Goal: Task Accomplishment & Management: Use online tool/utility

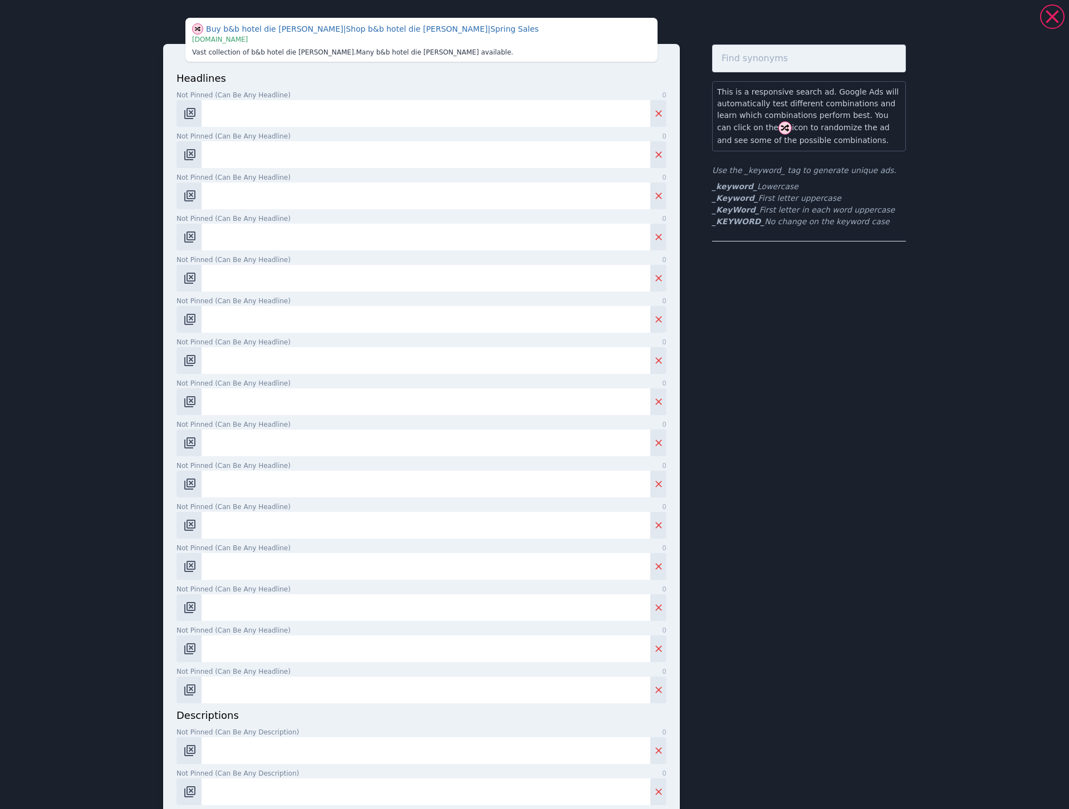
scroll to position [219, 0]
click at [239, 121] on input "Not pinned (Can be any headline) 0" at bounding box center [426, 113] width 449 height 27
paste input "Die [PERSON_NAME], Schladming"
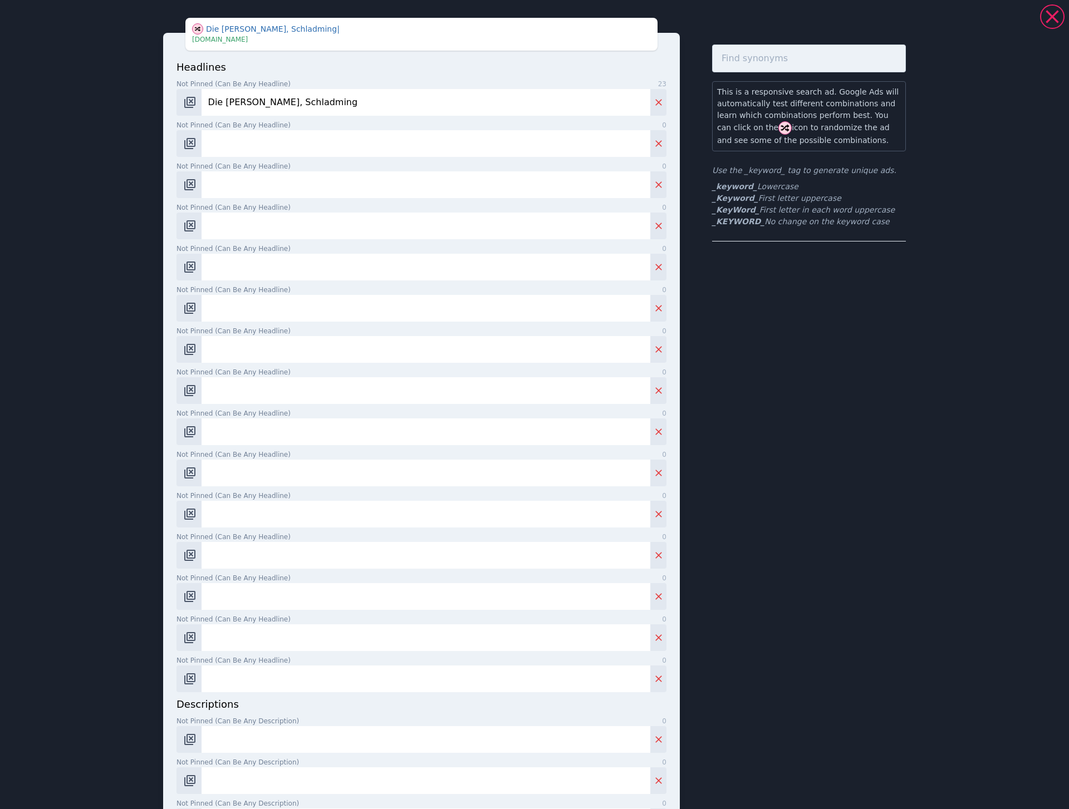
type input "Die [PERSON_NAME], Schladming"
click at [271, 149] on input "Not pinned (Can be any headline) 0" at bounding box center [426, 143] width 449 height 27
paste input "4* B&B Aparthotel die [PERSON_NAME]"
type input "4* B&B Aparthotel die [PERSON_NAME]"
click at [234, 180] on input "Not pinned (Can be any headline) 0" at bounding box center [426, 184] width 449 height 27
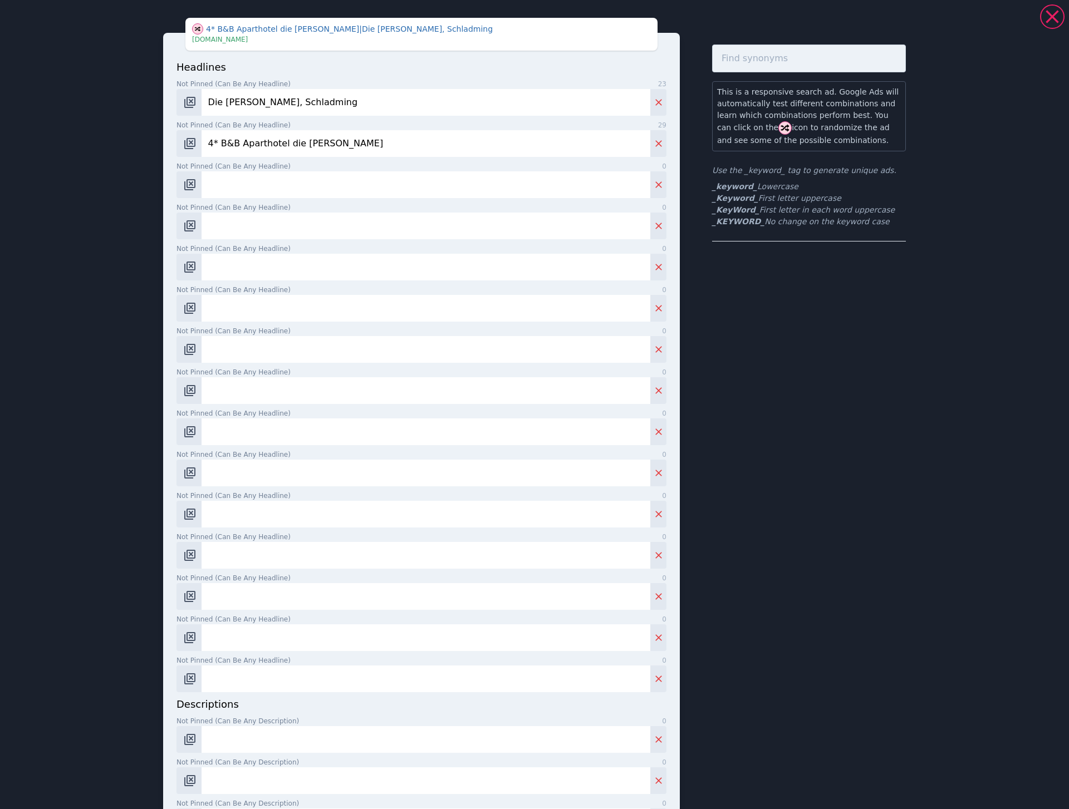
paste input "Hotel & Appartements"
type input "Hotel & Appartements"
click at [233, 230] on input "Not pinned (Can be any headline) 0" at bounding box center [426, 226] width 449 height 27
paste input "Directly at the slope"
type input "Directly at the slope"
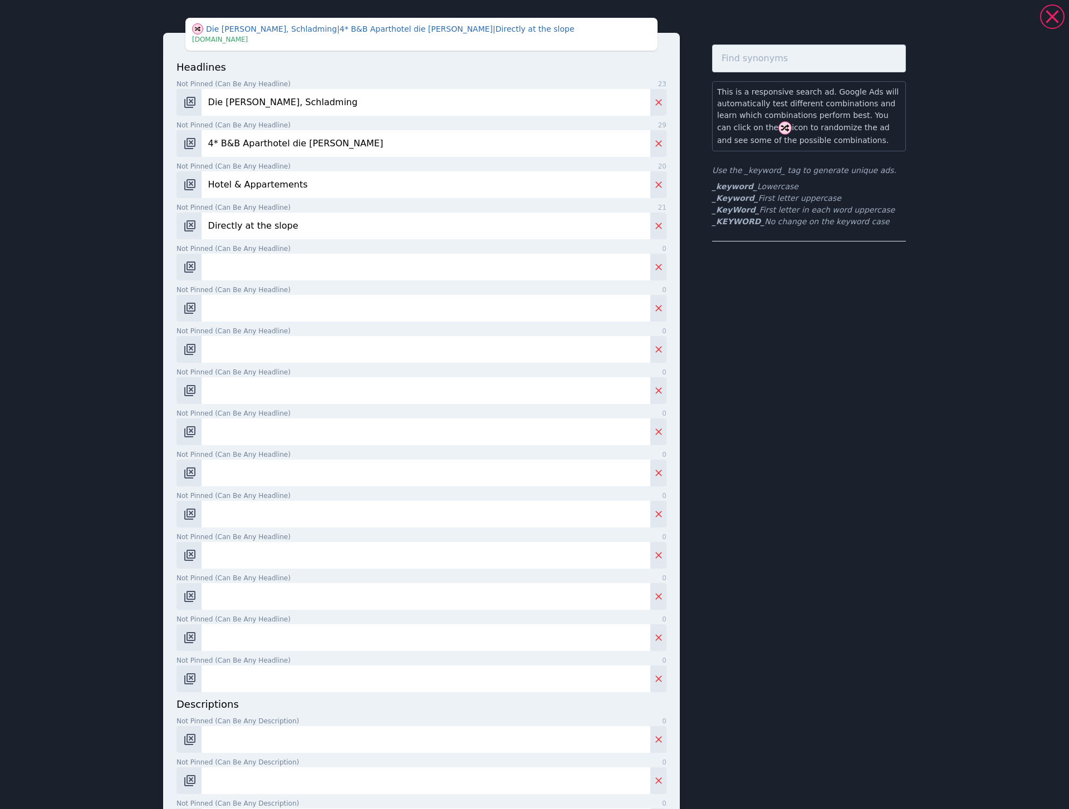
click at [270, 256] on input "Not pinned (Can be any headline) 0" at bounding box center [426, 267] width 449 height 27
paste input "Right at the Planai-Slope"
type input "Right at the Planai-Slope"
click at [227, 308] on input "Not pinned (Can be any headline) 0" at bounding box center [426, 308] width 449 height 27
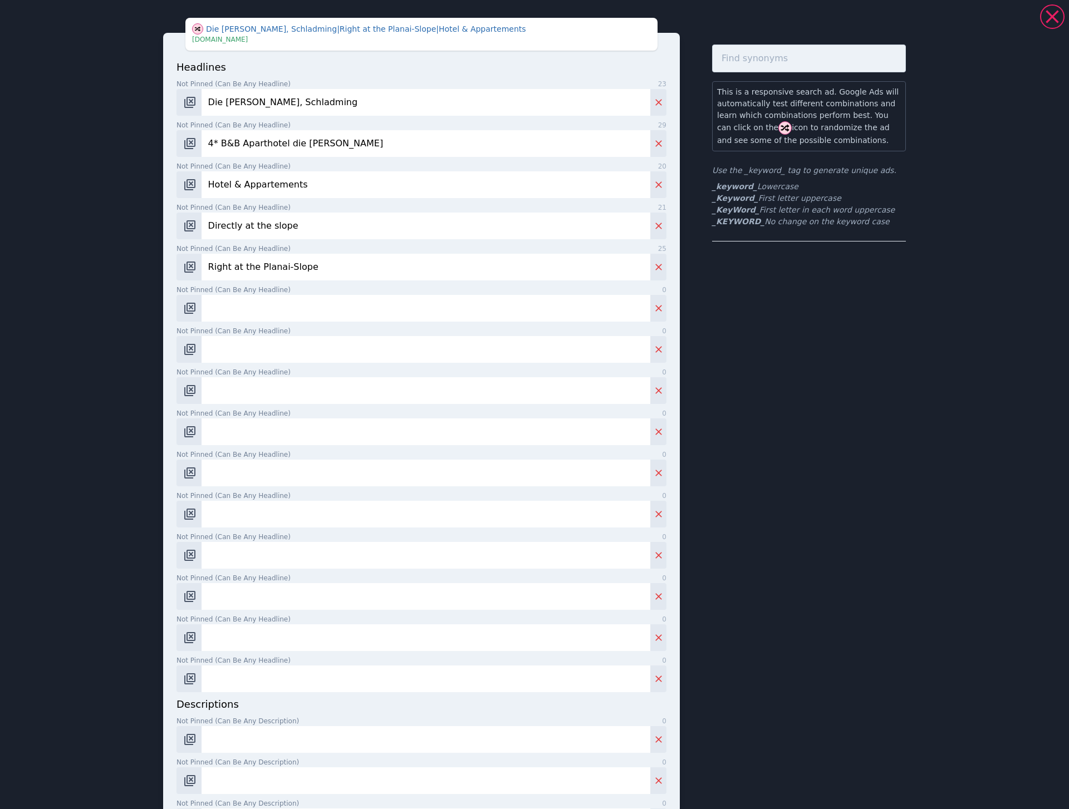
paste input "Enjoy a Winter Wonderland"
type input "Enjoy a Winter Wonderland"
click at [231, 356] on input "Not pinned (Can be any headline) 0" at bounding box center [426, 349] width 449 height 27
paste input "Hotel in [GEOGRAPHIC_DATA], [GEOGRAPHIC_DATA]"
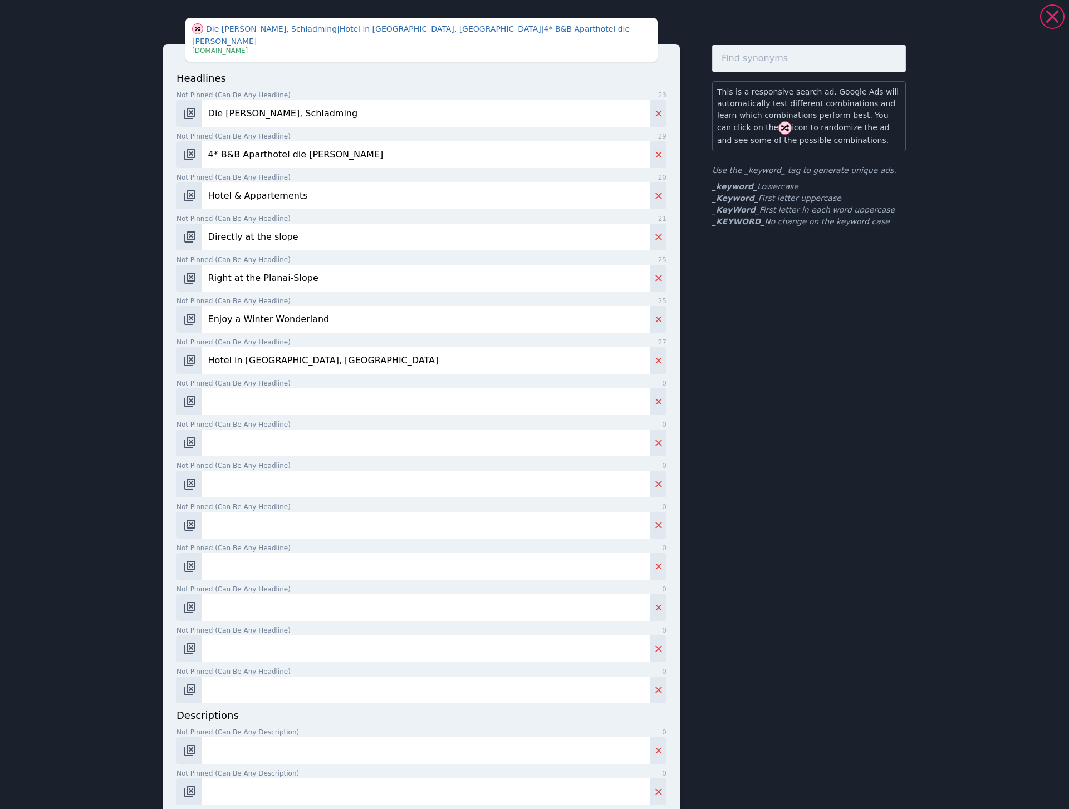
type input "Hotel in [GEOGRAPHIC_DATA], [GEOGRAPHIC_DATA]"
click at [251, 396] on input "Not pinned (Can be any headline) 0" at bounding box center [426, 402] width 449 height 27
paste input "Adventure & Relax"
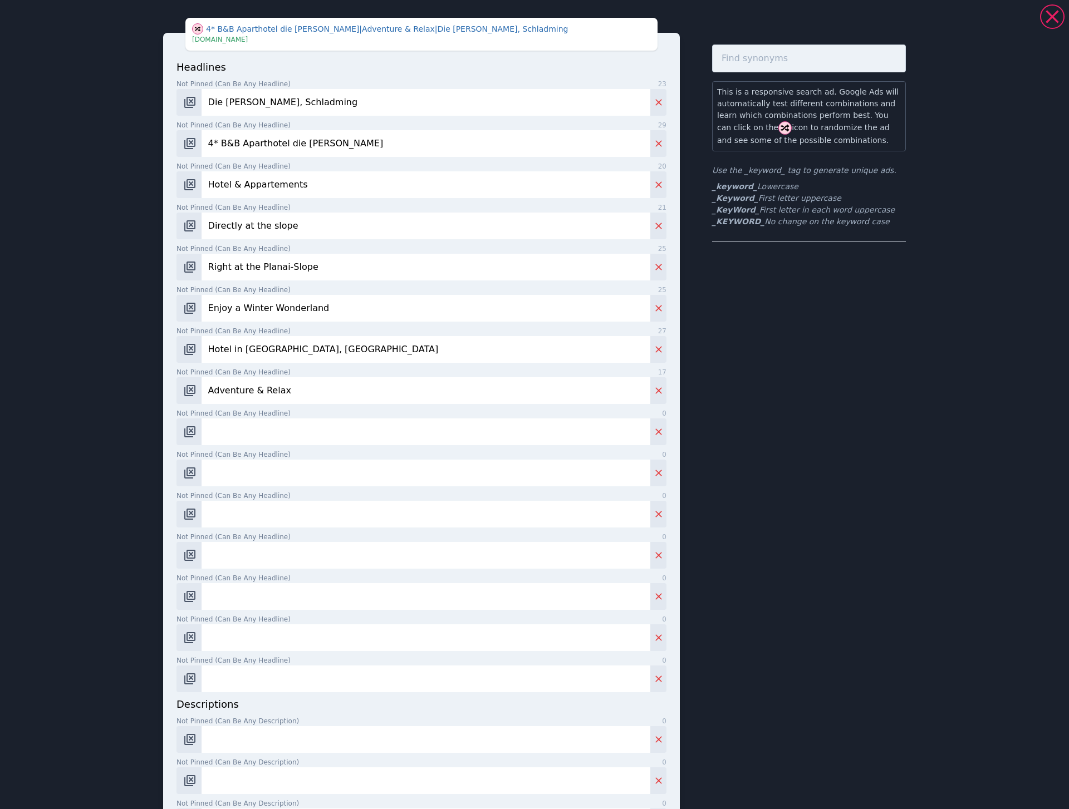
scroll to position [159, 0]
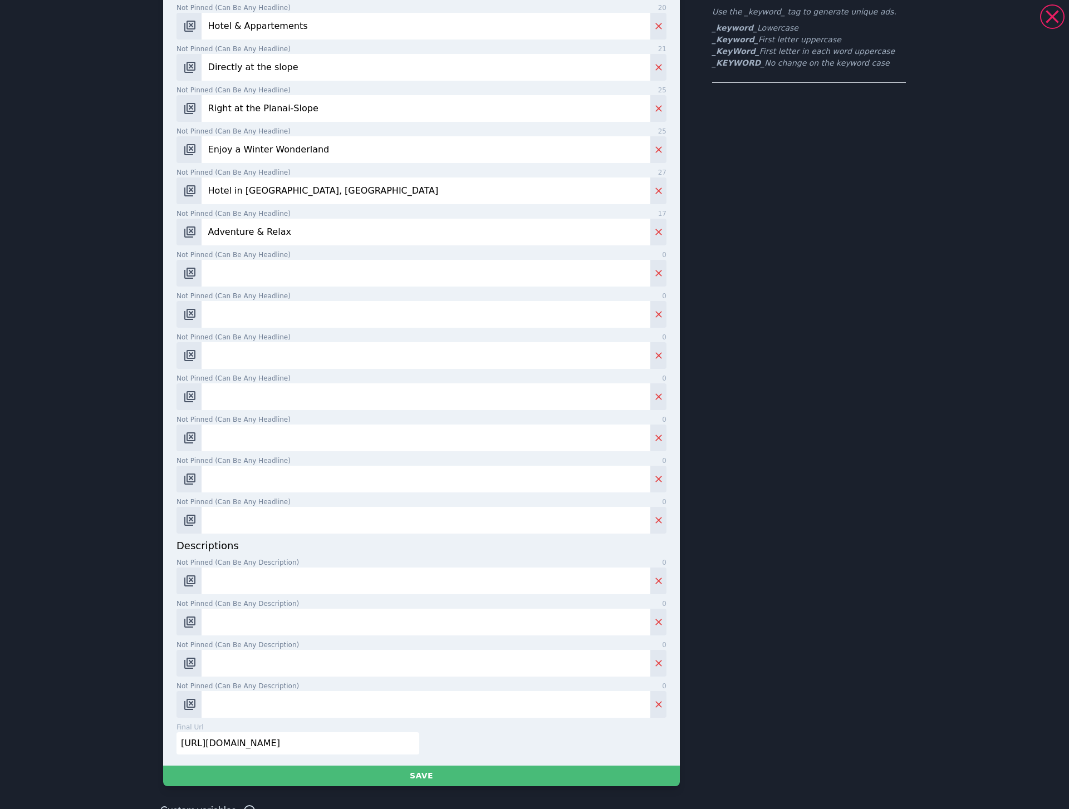
type input "Adventure & Relax"
click at [296, 279] on input "Not pinned (Can be any headline) 0" at bounding box center [426, 273] width 449 height 27
paste input "Ski-Holiday in Schladming"
type input "Ski-Holiday in Schladming"
click at [323, 310] on input "Not pinned (Can be any headline) 0" at bounding box center [426, 314] width 449 height 27
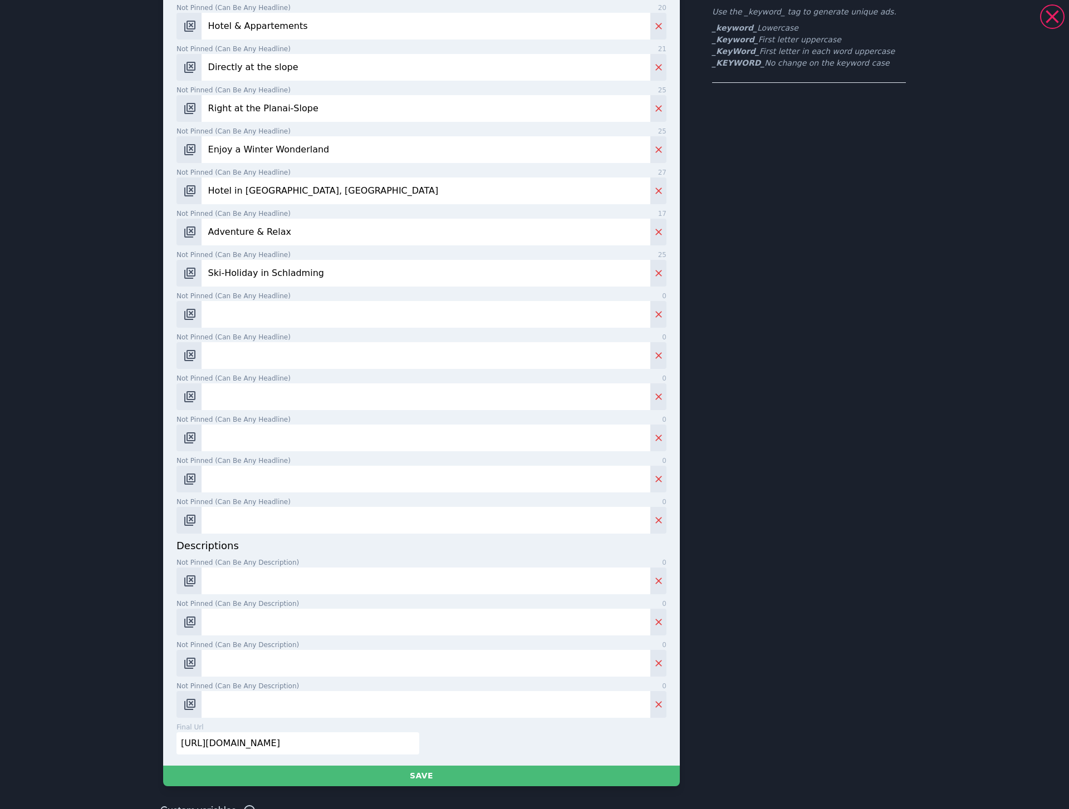
paste input "Winter-Holiday in [GEOGRAPHIC_DATA]"
type input "Winter-Holiday in [GEOGRAPHIC_DATA]"
click at [251, 354] on input "Not pinned (Can be any headline) 0" at bounding box center [426, 355] width 449 height 27
paste input "Ski-Holiday in [GEOGRAPHIC_DATA]"
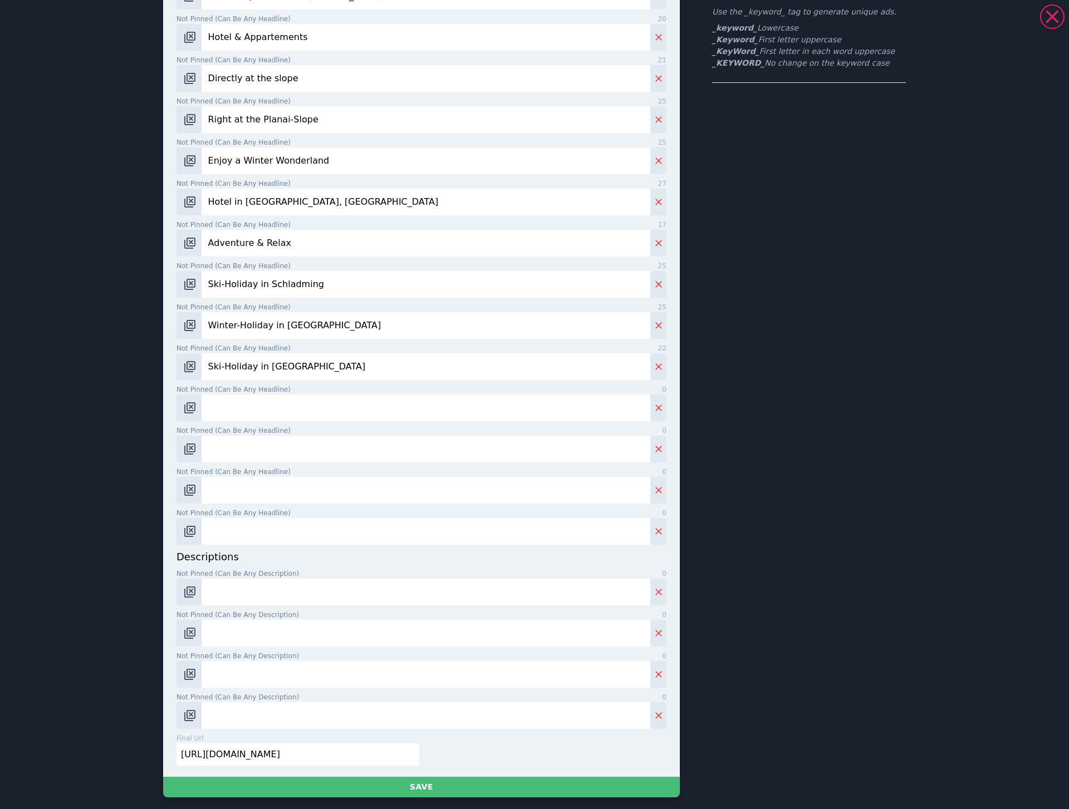
type input "Ski-Holiday in [GEOGRAPHIC_DATA]"
click at [217, 395] on input "Not pinned (Can be any headline) 0" at bounding box center [426, 408] width 449 height 27
paste input "Skiing in [GEOGRAPHIC_DATA], [GEOGRAPHIC_DATA]"
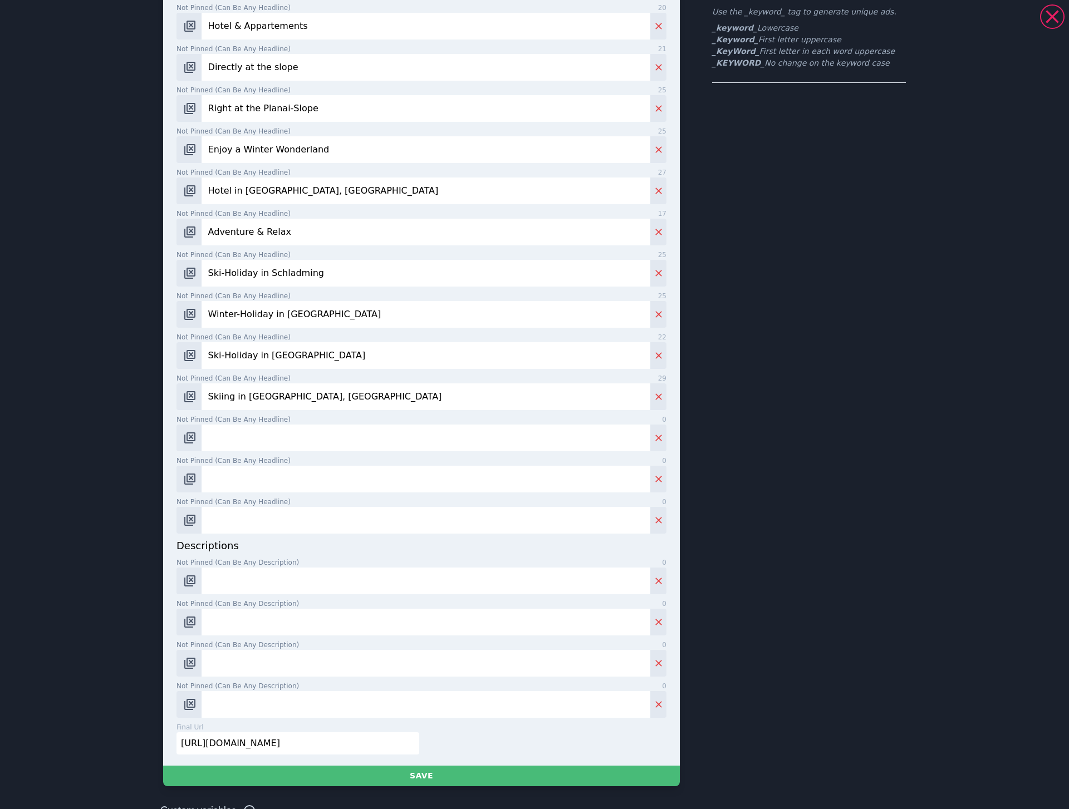
type input "Skiing in [GEOGRAPHIC_DATA], [GEOGRAPHIC_DATA]"
click at [228, 435] on input "Not pinned (Can be any headline) 0" at bounding box center [426, 438] width 449 height 27
paste input "Hotel in [GEOGRAPHIC_DATA]-Dachstein"
type input "Hotel in [GEOGRAPHIC_DATA]-Dachstein"
click at [277, 477] on input "Not pinned (Can be any headline) 0" at bounding box center [426, 479] width 449 height 27
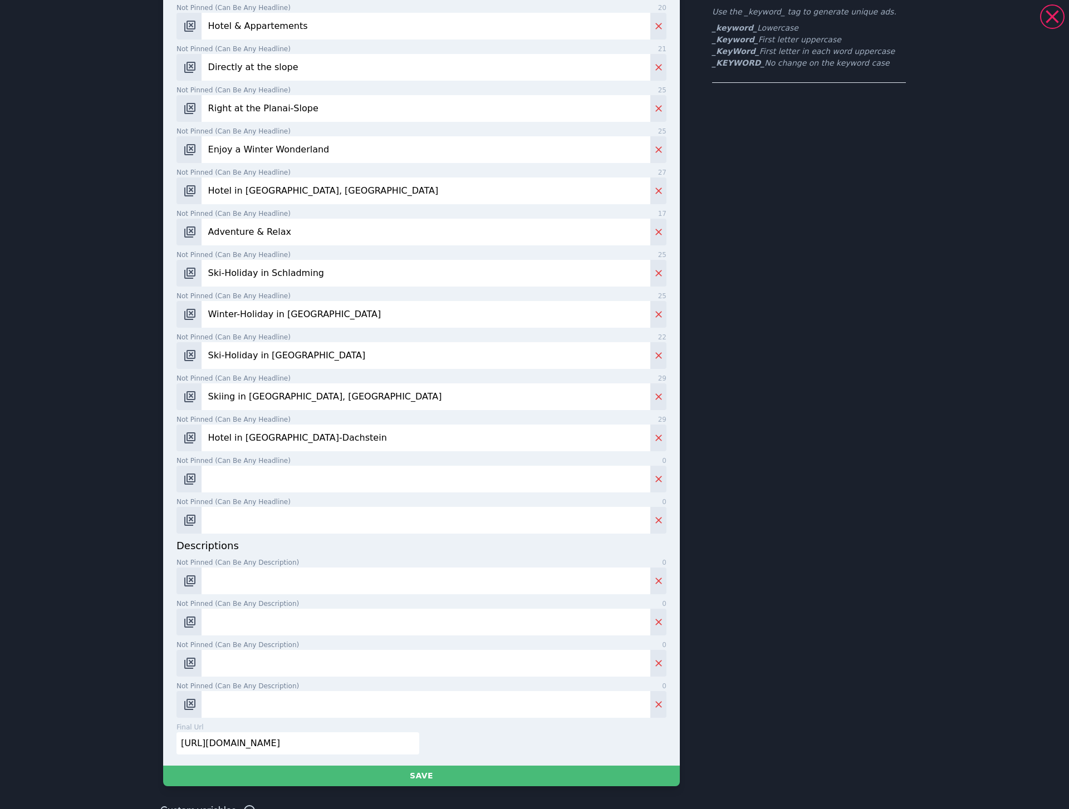
paste input "Request without obligation"
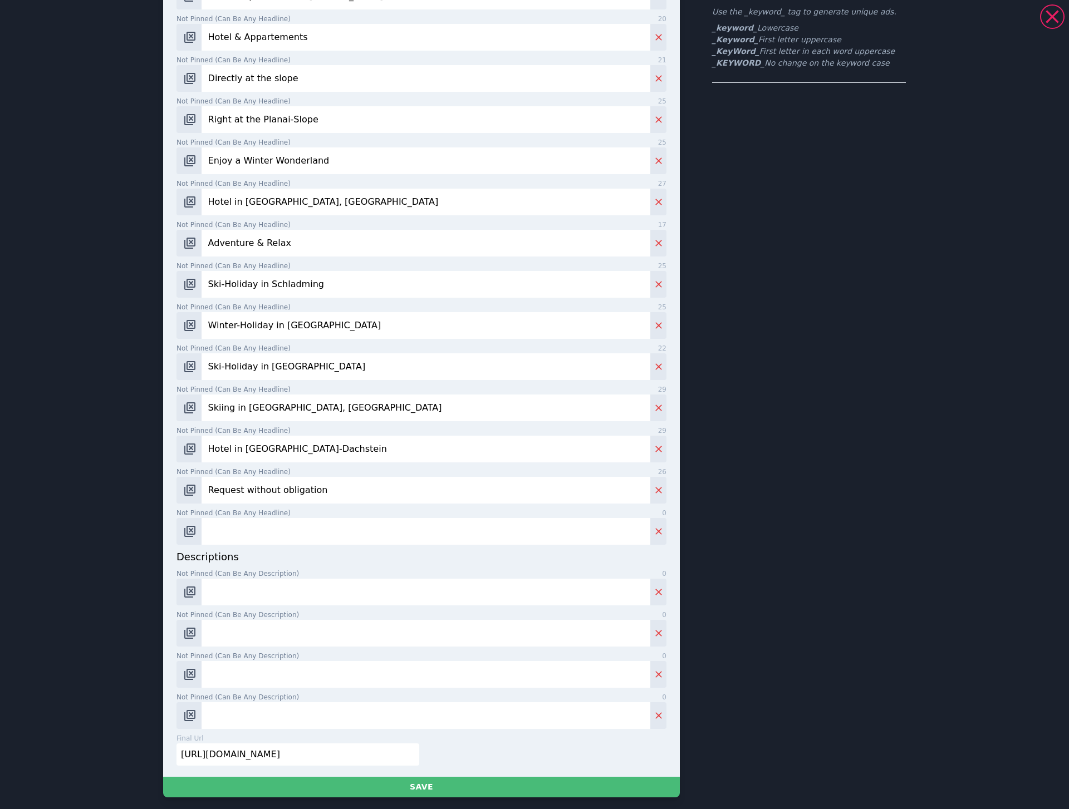
type input "Request without obligation"
click at [329, 518] on input "Not pinned (Can be any headline) 0" at bounding box center [426, 531] width 449 height 27
paste input "Enquire now"
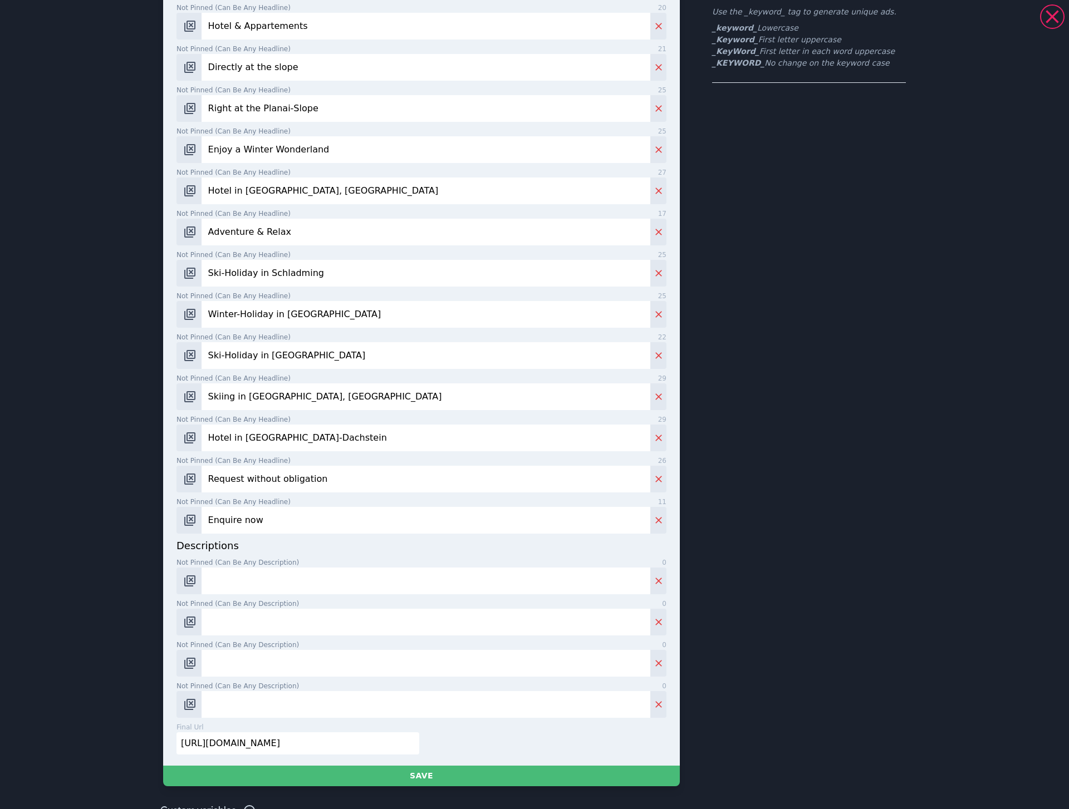
type input "Enquire now"
click at [126, 618] on div "Enjoy a Winter Wonderland | Adventure & Relax | Enquire now | [DOMAIN_NAME] hea…" at bounding box center [534, 404] width 1069 height 809
click at [220, 583] on input "Not pinned (Can be any description) 0" at bounding box center [426, 581] width 449 height 27
paste input "4* [GEOGRAPHIC_DATA] die [PERSON_NAME] in [GEOGRAPHIC_DATA]. Right at the foot …"
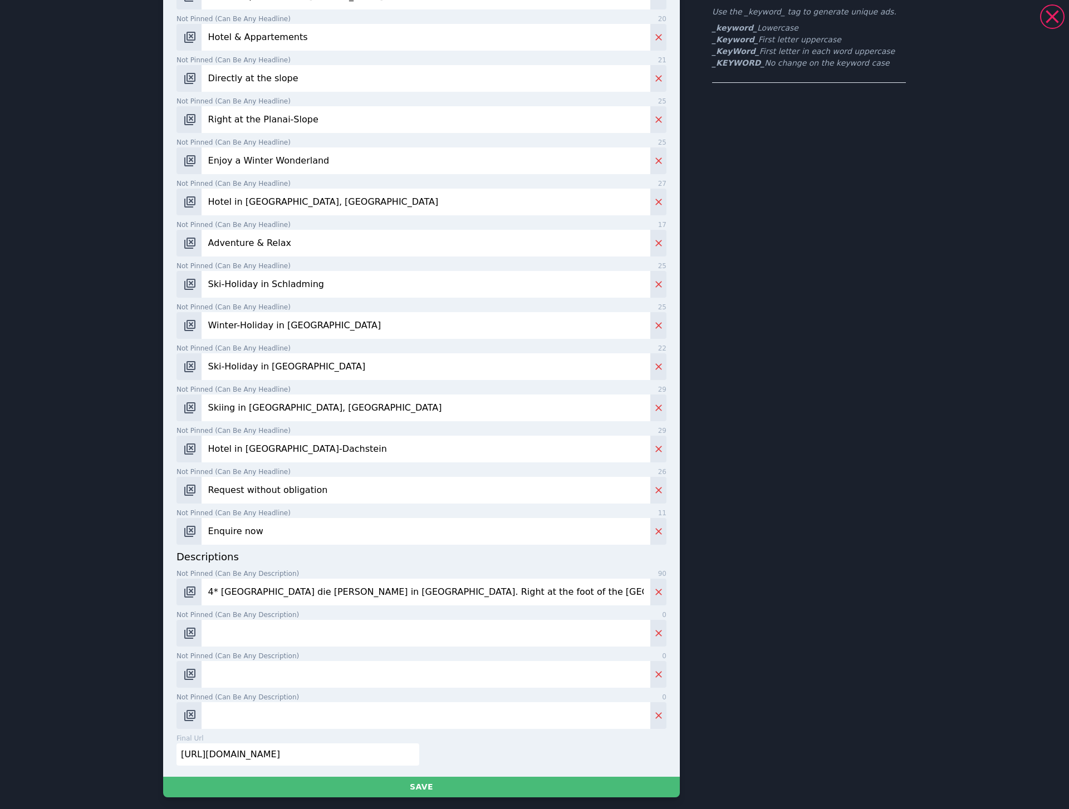
type input "4* [GEOGRAPHIC_DATA] die [PERSON_NAME] in [GEOGRAPHIC_DATA]. Right at the foot …"
click at [245, 637] on input "Not pinned (Can be any description) 0" at bounding box center [426, 633] width 449 height 27
paste input "Discover the Schladming-Dachstein holiday region - a true highlight in [GEOGRAP…"
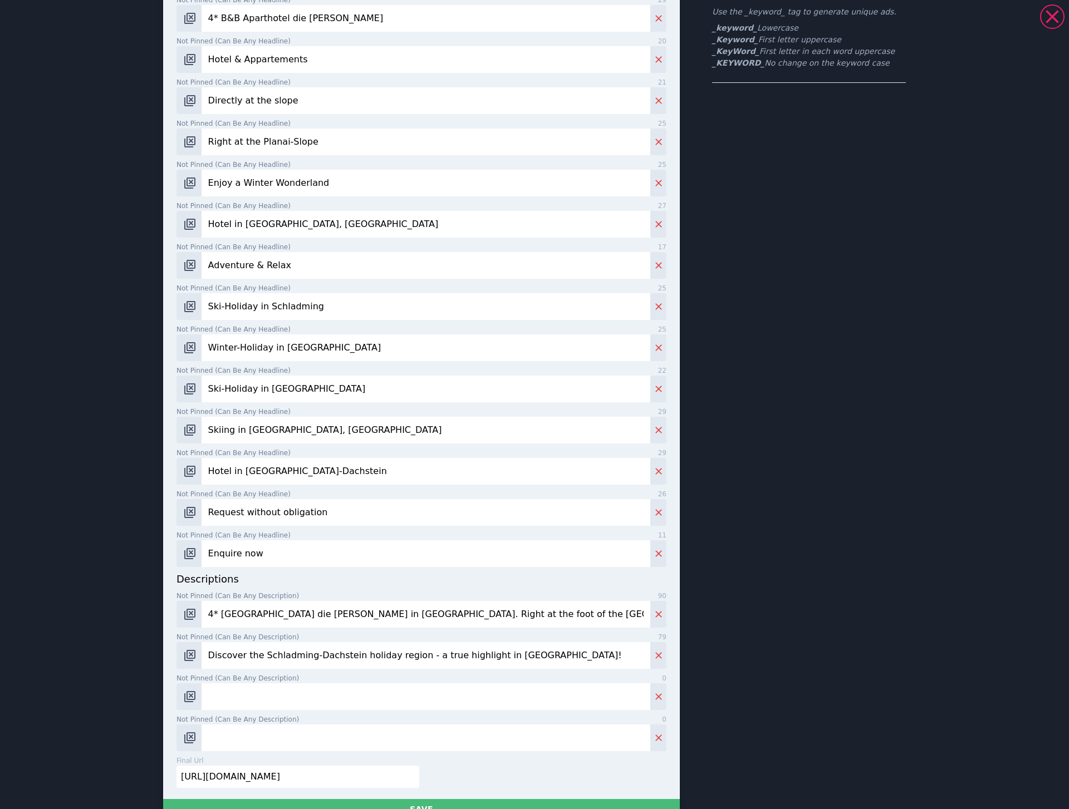
type input "Discover the Schladming-Dachstein holiday region - a true highlight in [GEOGRAP…"
click at [298, 689] on input "Not pinned (Can be any description) 0" at bounding box center [426, 697] width 449 height 27
paste input "In the heart of the town, at the pulse of the action. The starting point for sk…"
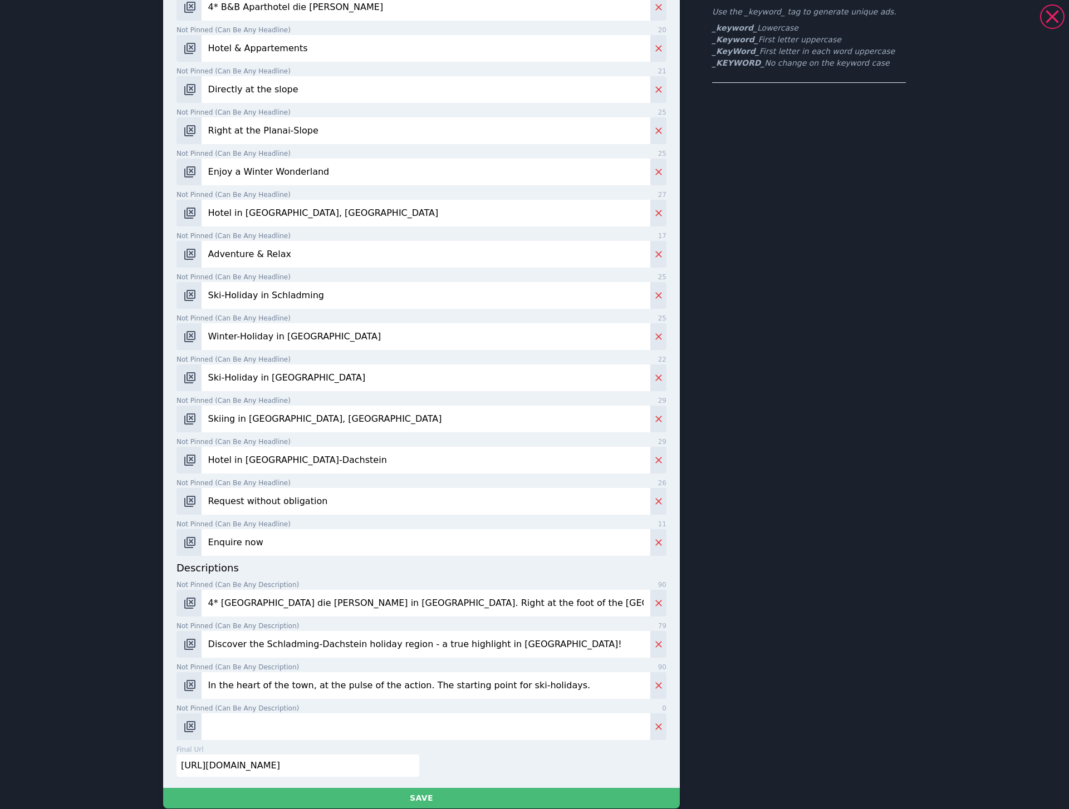
type input "In the heart of the town, at the pulse of the action. The starting point for sk…"
click at [249, 733] on input "Not pinned (Can be any description) 0" at bounding box center [426, 727] width 449 height 27
paste input "Experience Styria up close. Your personal holiday story begins here."
type input "Experience Styria up close. Your personal holiday story begins here."
click at [317, 643] on input "Discover the Schladming-Dachstein holiday region - a true highlight in [GEOGRAP…" at bounding box center [426, 644] width 449 height 27
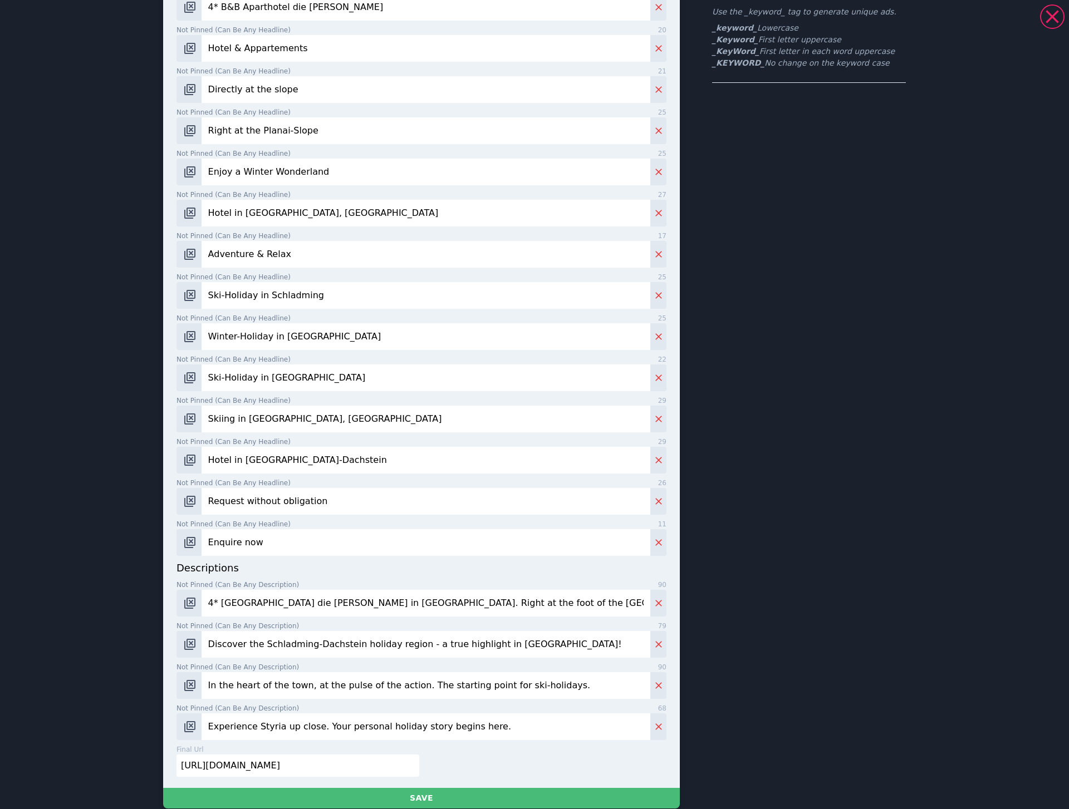
click at [317, 643] on input "Discover the Schladming-Dachstein holiday region - a true highlight in [GEOGRAP…" at bounding box center [426, 644] width 449 height 27
click at [252, 650] on input "Discover the Schladming-Dachstein holiday region - a true highlight in [GEOGRAP…" at bounding box center [426, 644] width 449 height 27
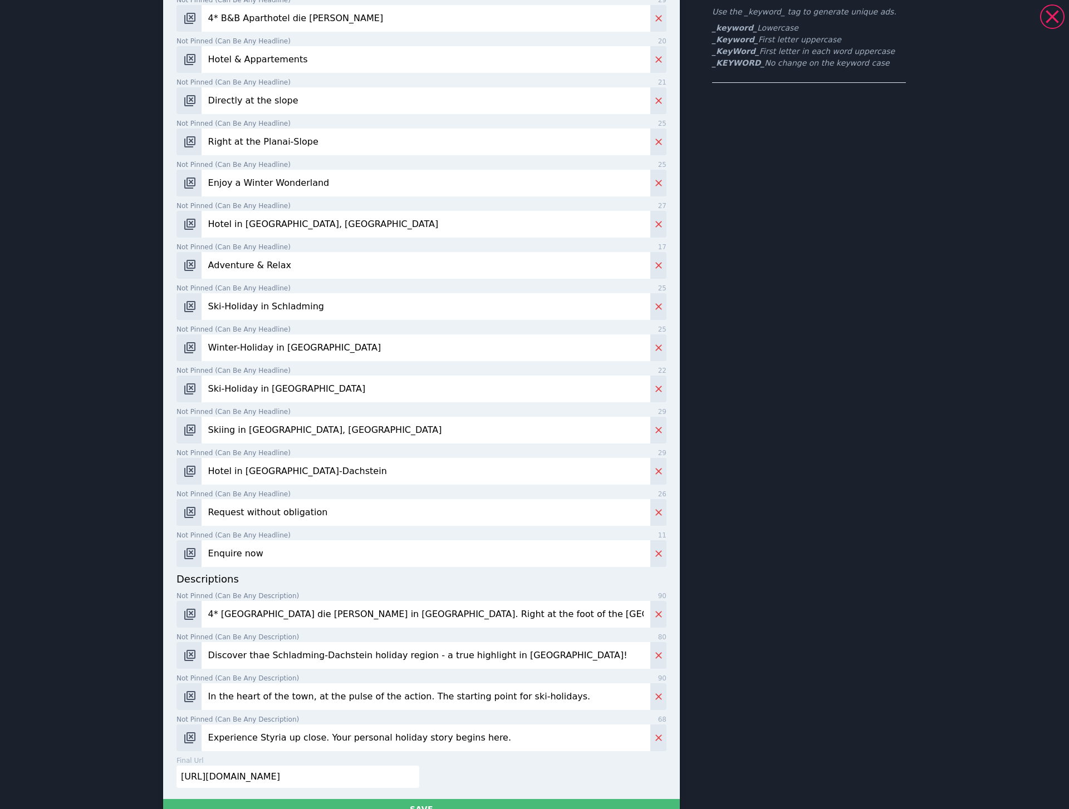
paste input "4* Hotel Die [PERSON_NAME] at the [GEOGRAPHIC_DATA] in [GEOGRAPHIC_DATA], [GEOG…"
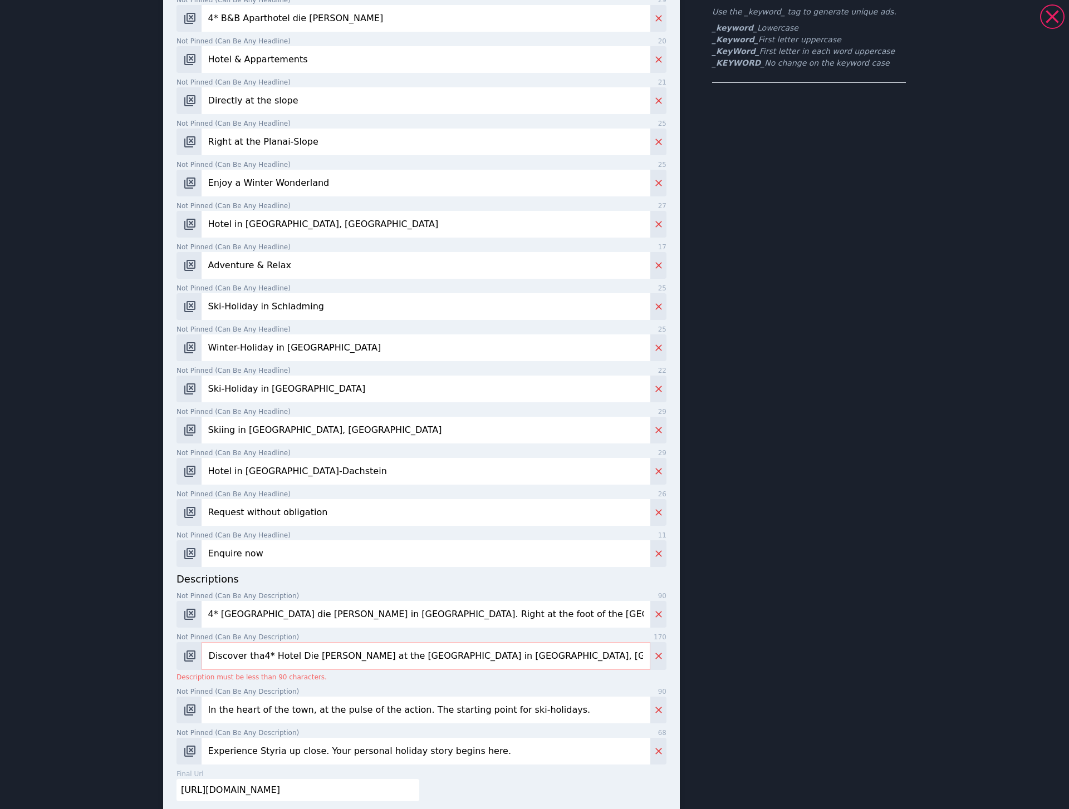
paste input "4* Hotel Die [PERSON_NAME] at the [GEOGRAPHIC_DATA] in [GEOGRAPHIC_DATA], [GEOG…"
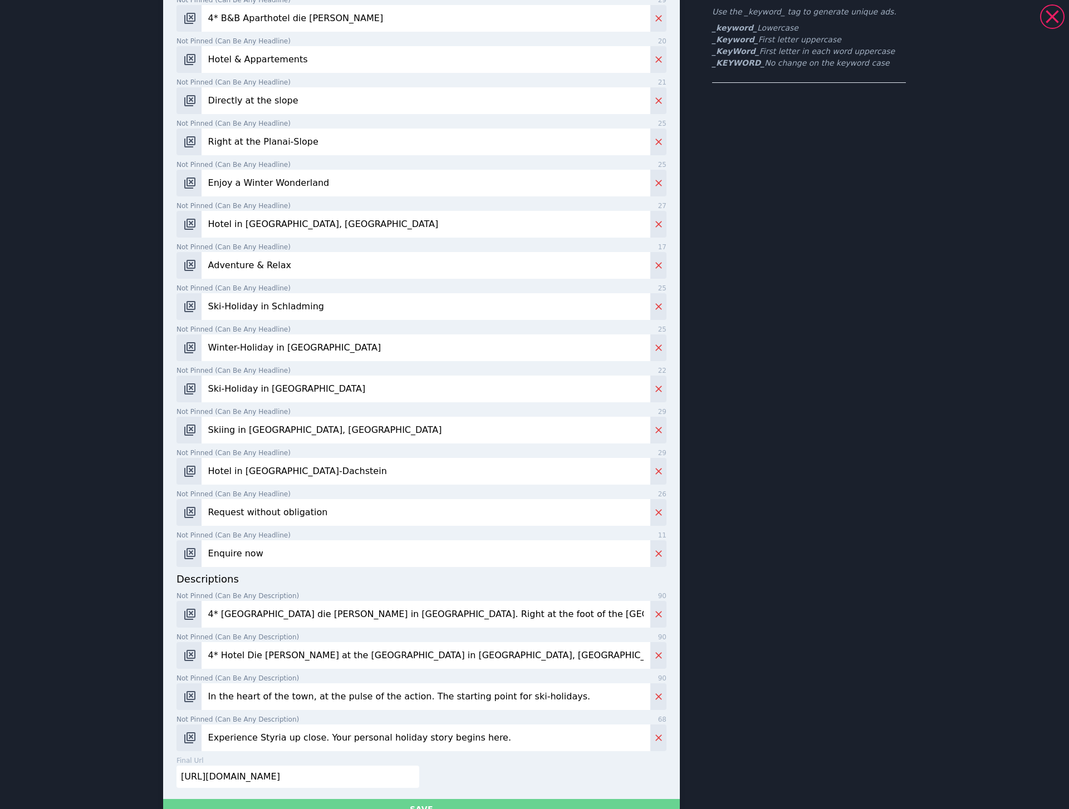
type input "4* Hotel Die [PERSON_NAME] at the [GEOGRAPHIC_DATA] in [GEOGRAPHIC_DATA], [GEOG…"
click at [385, 799] on button "Save" at bounding box center [421, 809] width 517 height 21
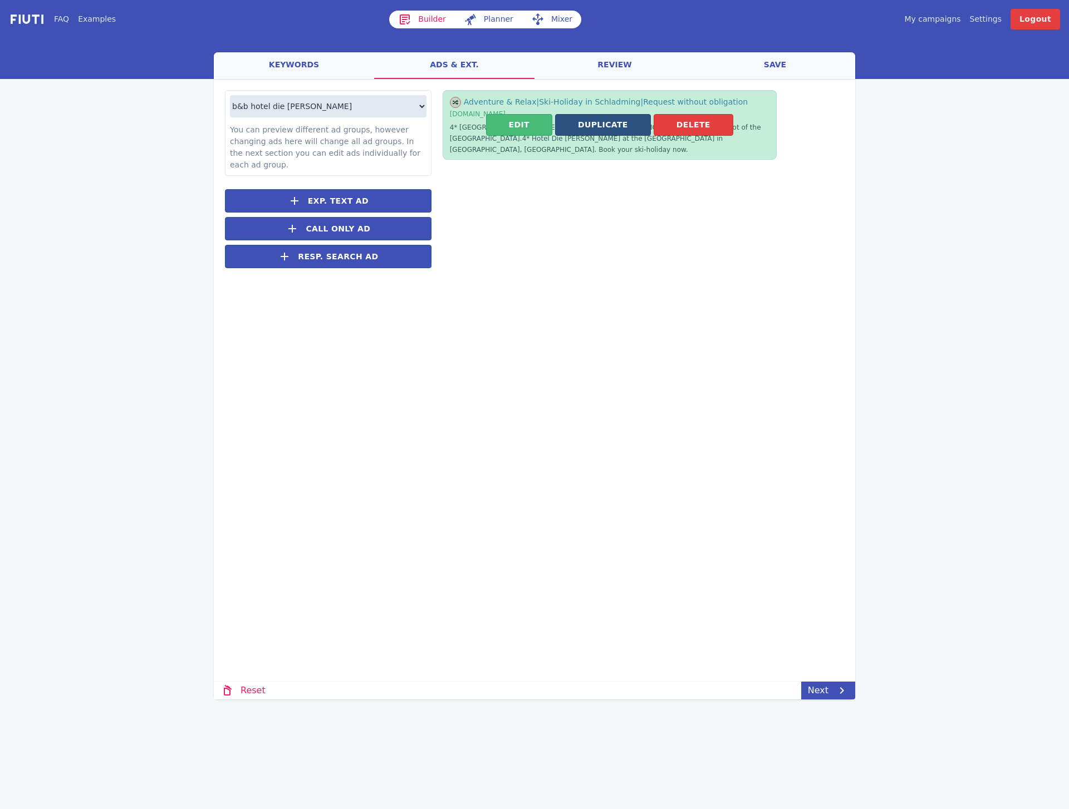
click at [618, 120] on button "Duplicate" at bounding box center [603, 125] width 96 height 22
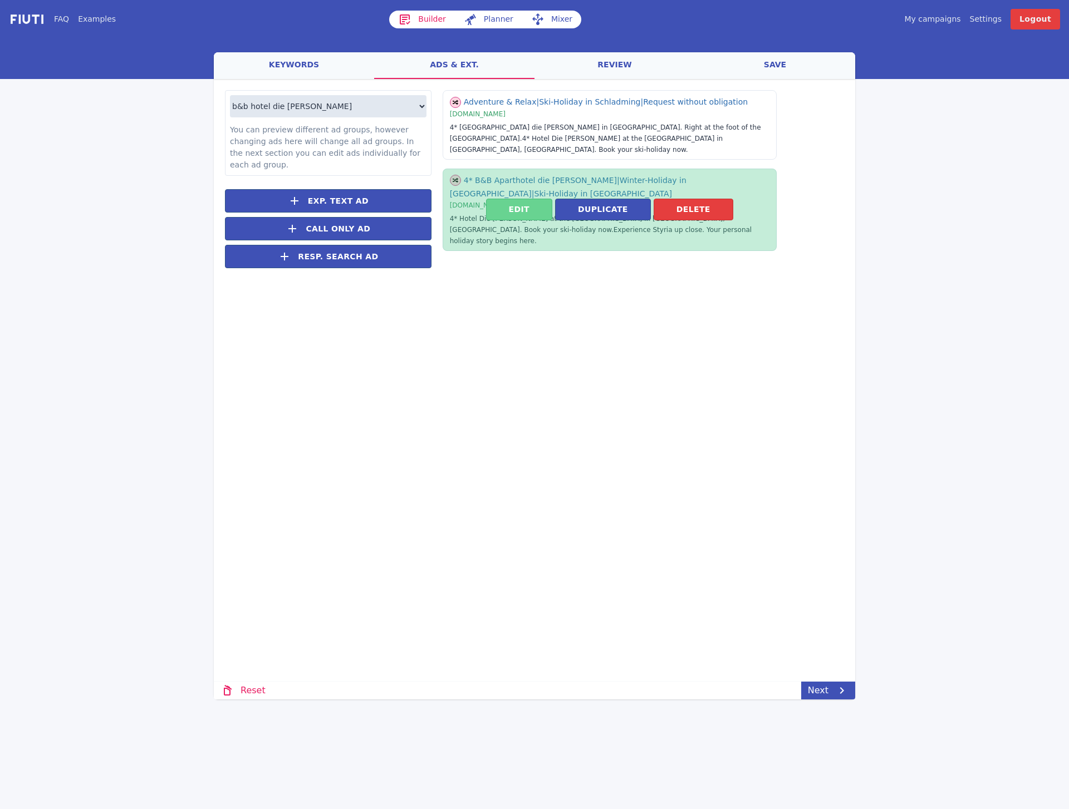
click at [518, 199] on button "Edit" at bounding box center [519, 210] width 66 height 22
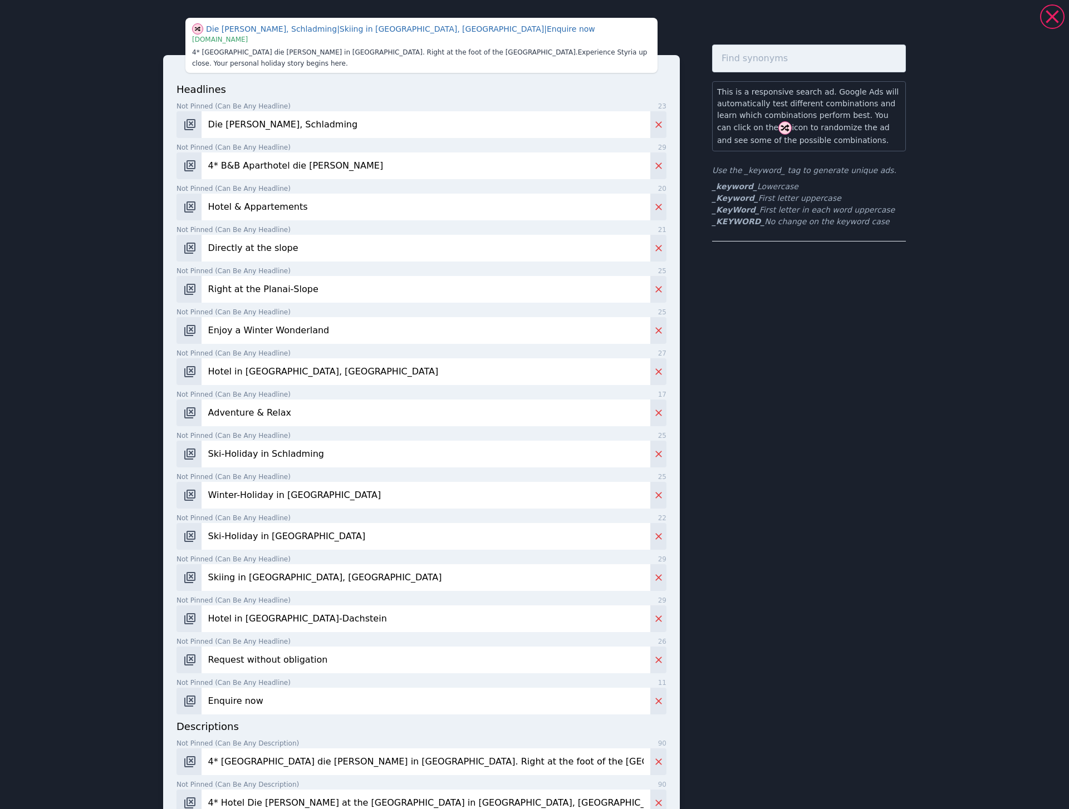
scroll to position [230, 0]
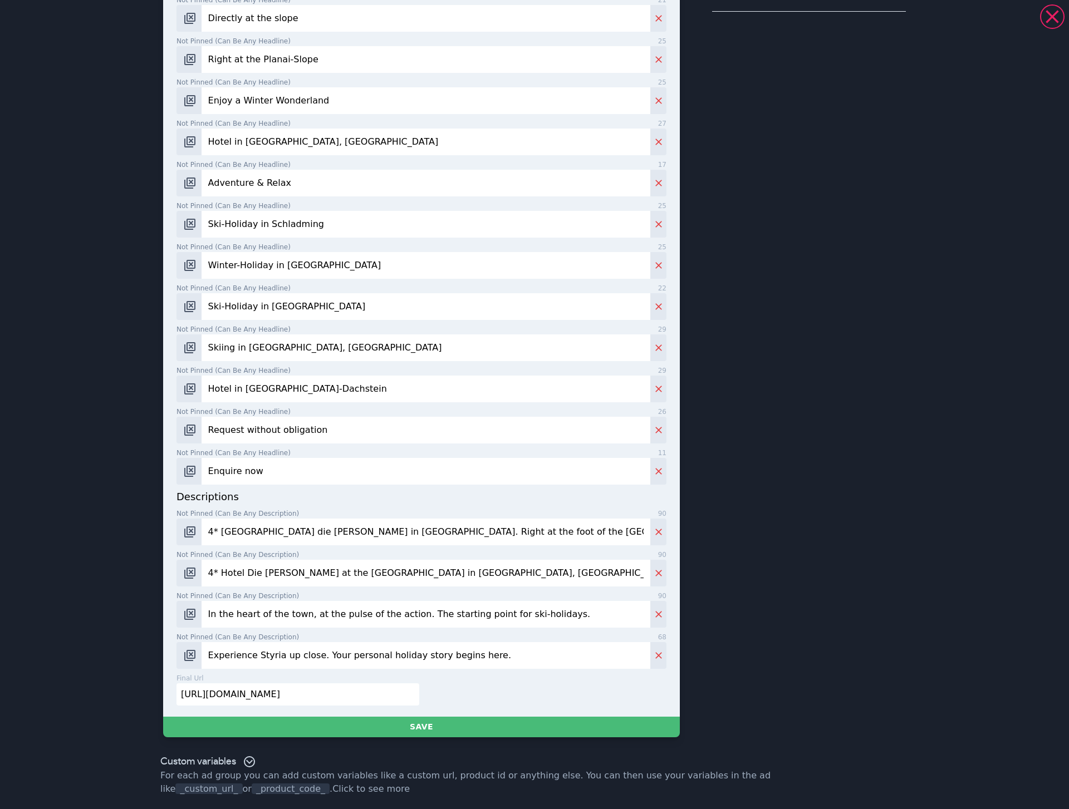
click at [240, 571] on input "4* Hotel Die [PERSON_NAME] at the [GEOGRAPHIC_DATA] in [GEOGRAPHIC_DATA], [GEOG…" at bounding box center [426, 573] width 449 height 27
paste input "Warm, charming, uncomplicated - welcome to the 4* B&B Hotel & Aparthotel die [P…"
type input "Warm, charming, uncomplicated - welcome to the 4* B&B Hotel & Aparthotel die [P…"
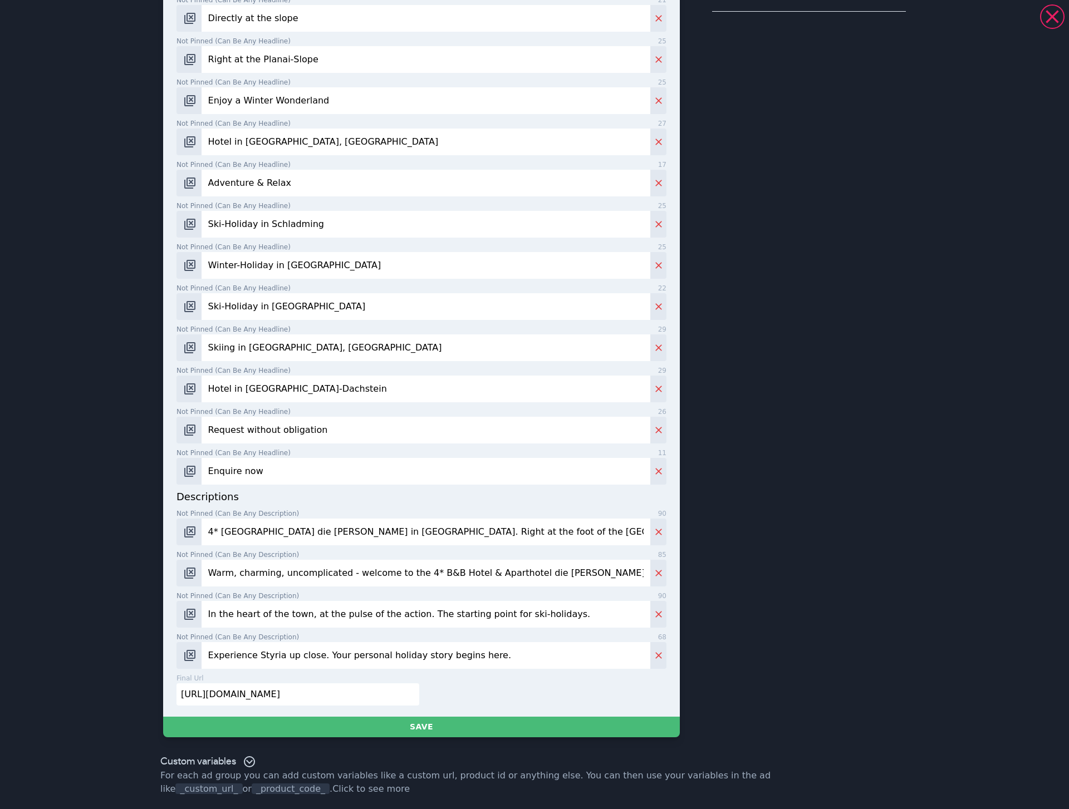
click at [331, 531] on input "4* [GEOGRAPHIC_DATA] die [PERSON_NAME] in [GEOGRAPHIC_DATA]. Right at the foot …" at bounding box center [426, 532] width 449 height 27
paste input "Hotel B&B [PERSON_NAME] in [GEOGRAPHIC_DATA], [GEOGRAPHIC_DATA]."
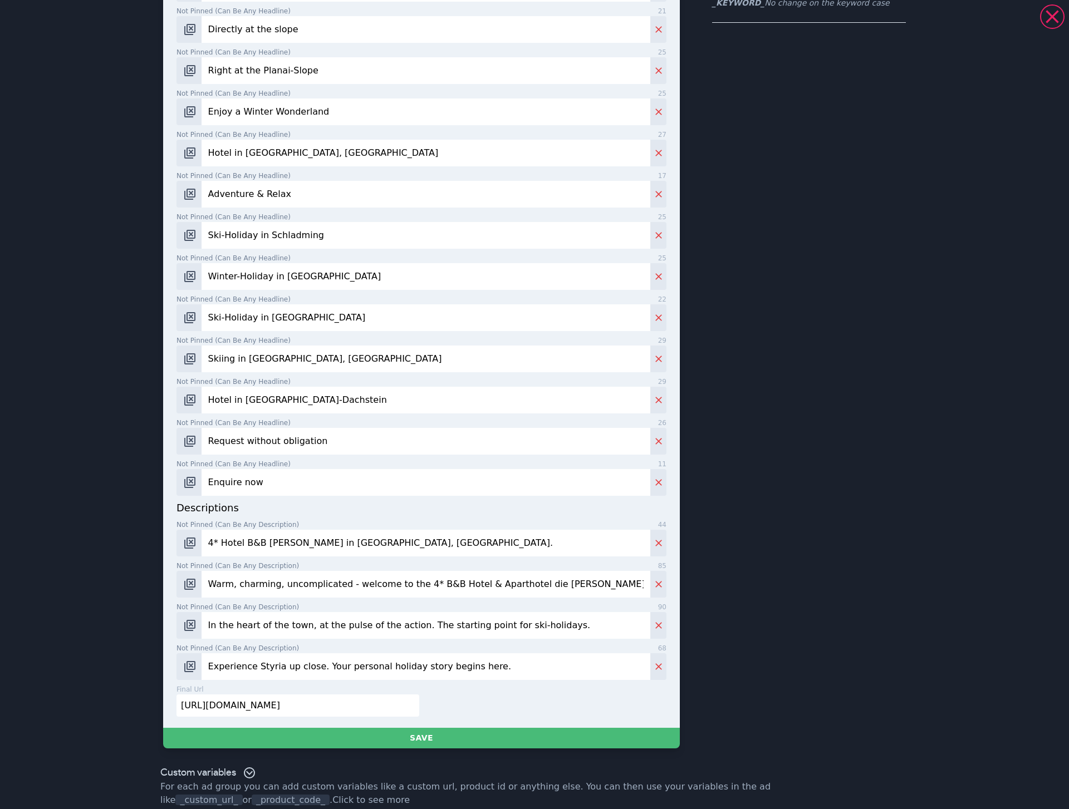
type input "4* Hotel B&B [PERSON_NAME] in [GEOGRAPHIC_DATA], [GEOGRAPHIC_DATA]."
click at [248, 615] on input "In the heart of the town, at the pulse of the action. The starting point for sk…" at bounding box center [426, 625] width 449 height 27
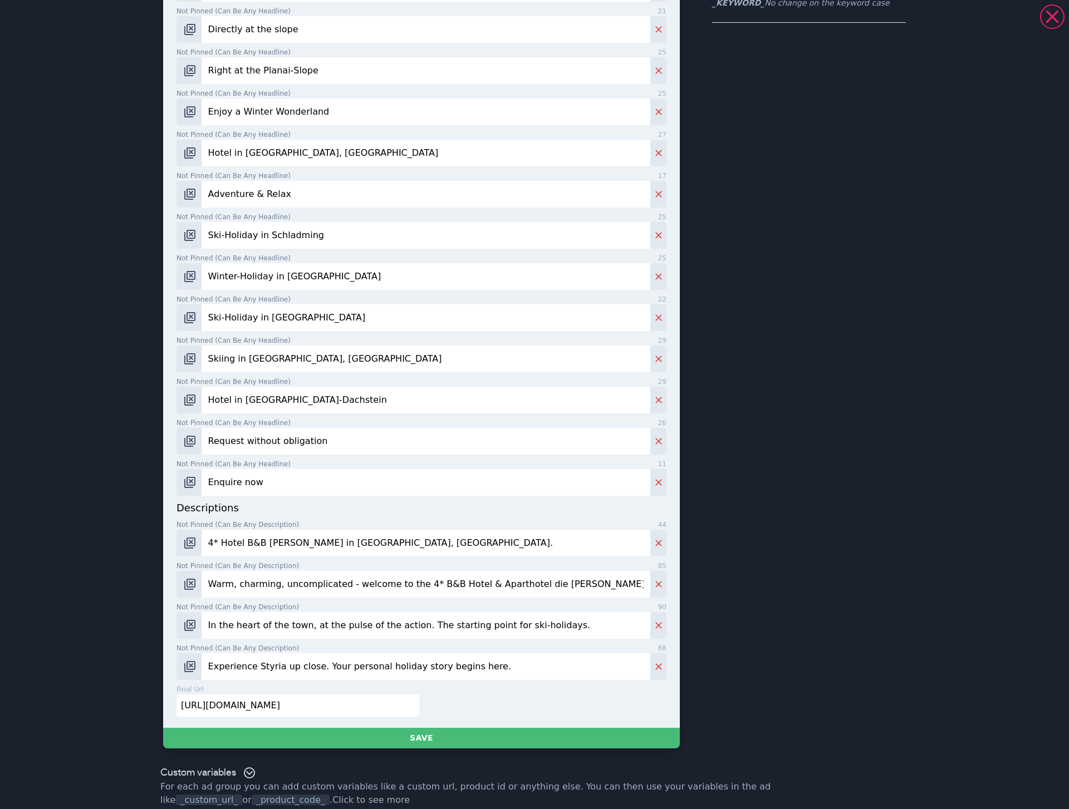
click at [248, 615] on input "In the heart of the town, at the pulse of the action. The starting point for sk…" at bounding box center [426, 625] width 449 height 27
paste input "Right at the foot of the famous Planai-Slope, your ski-holiday in [GEOGRAPHIC_D…"
type input "Right at the foot of the famous Planai-Slope, your ski-holiday in [GEOGRAPHIC_D…"
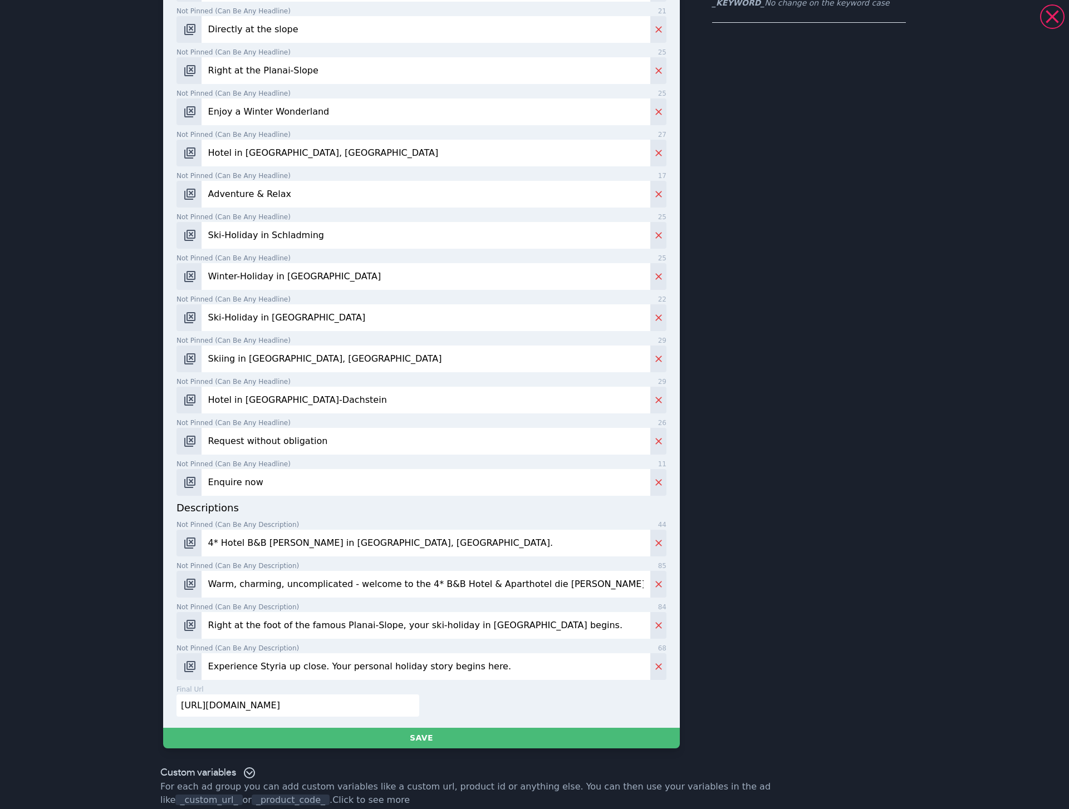
click at [258, 659] on input "Experience Styria up close. Your personal holiday story begins here." at bounding box center [426, 667] width 449 height 27
paste input "In the heart of the town, at the pulse of the action. The starting point for sk…"
type input "In the heart of the town, at the pulse of the action. The starting point for sk…"
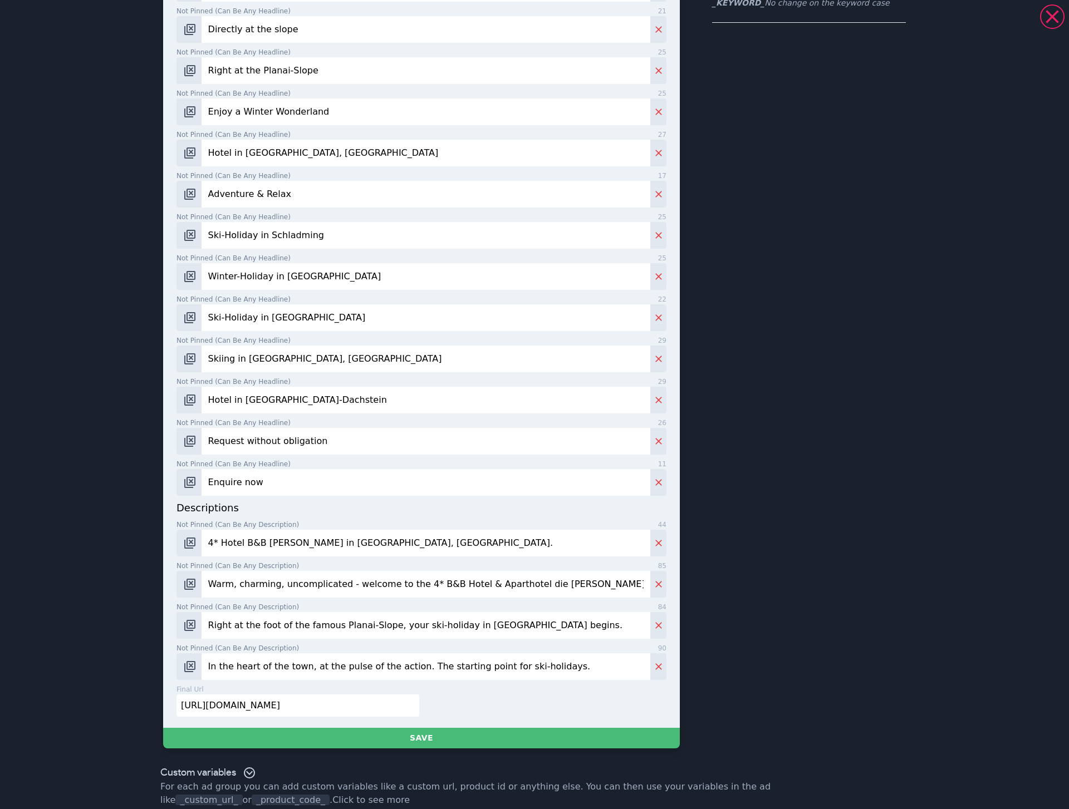
click at [317, 713] on div "final url 46 [URL][DOMAIN_NAME]" at bounding box center [419, 705] width 494 height 41
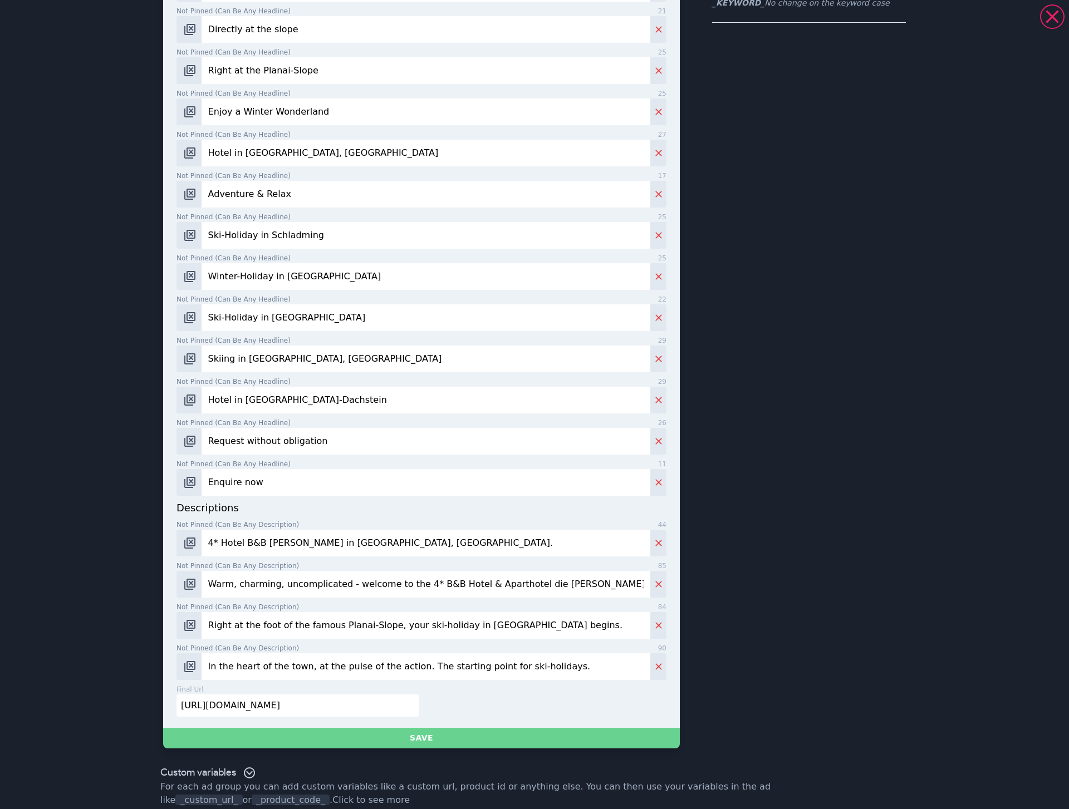
click at [322, 728] on button "Save" at bounding box center [421, 738] width 517 height 21
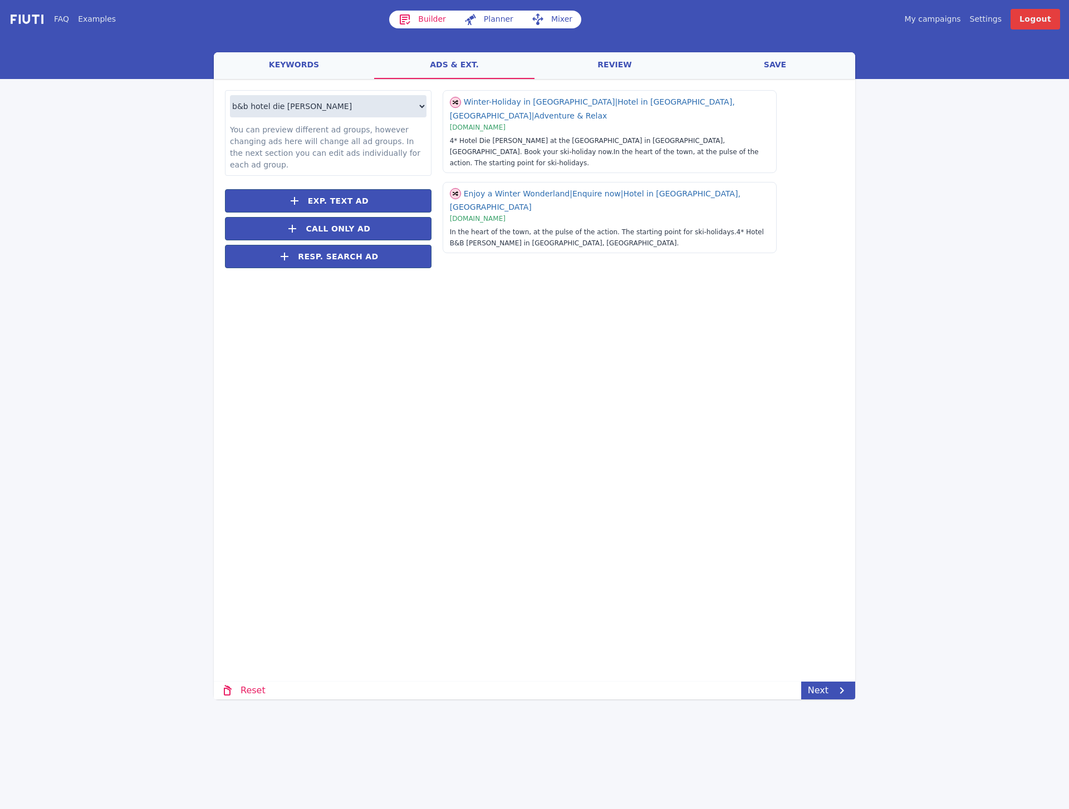
drag, startPoint x: 626, startPoint y: 587, endPoint x: 659, endPoint y: 597, distance: 34.5
click at [627, 587] on div "welcome keywords ads & ext. review save Loading... Loading b&b hotel die [PERSO…" at bounding box center [534, 375] width 641 height 647
click at [814, 682] on link "Next" at bounding box center [828, 691] width 54 height 18
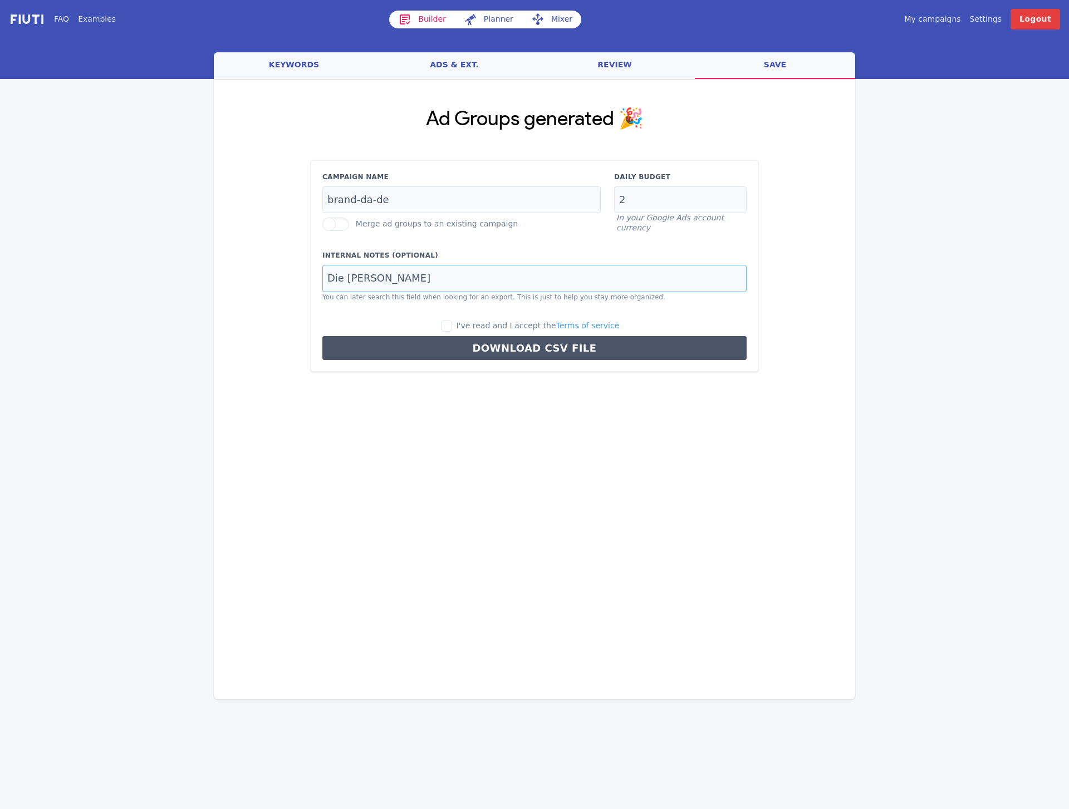
click at [525, 274] on input "Die [PERSON_NAME]" at bounding box center [534, 278] width 424 height 27
click at [646, 192] on input "2" at bounding box center [680, 199] width 132 height 27
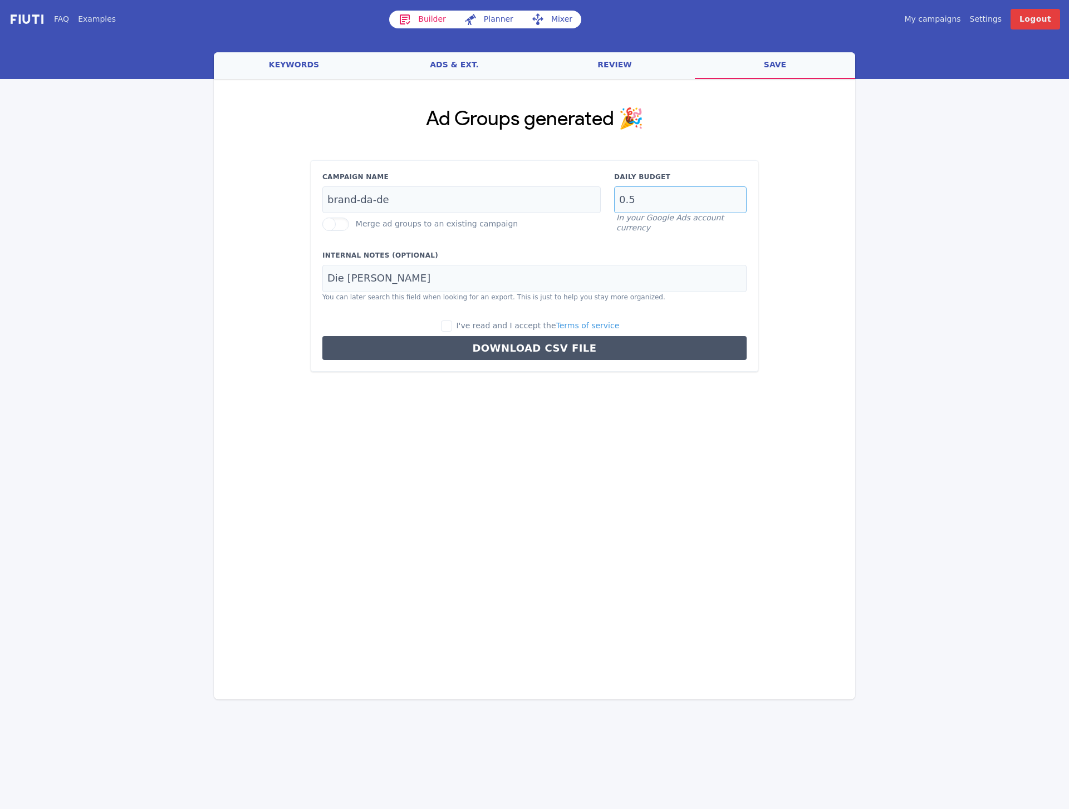
type input "0.5"
click at [449, 198] on input "brand-da-de" at bounding box center [461, 199] width 278 height 27
click at [363, 200] on input "brand-da-de" at bounding box center [461, 199] width 278 height 27
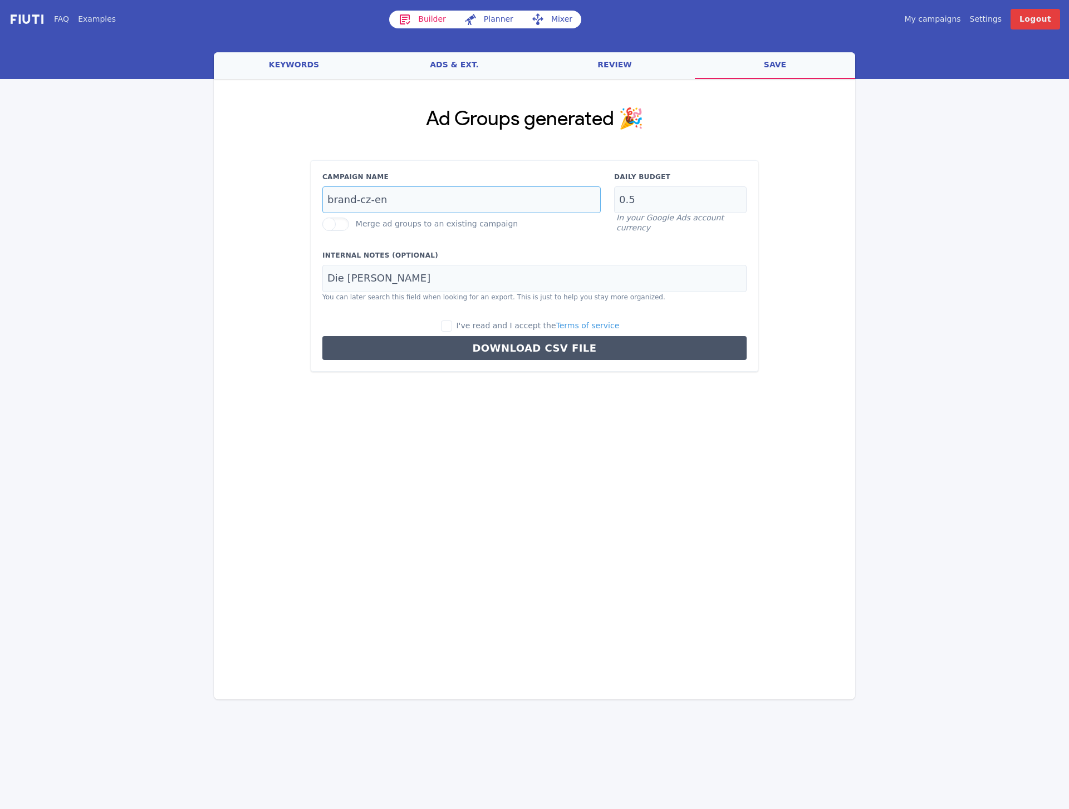
type input "brand-cz-en"
click at [448, 327] on input "I've read and I accept the Terms of service" at bounding box center [446, 326] width 11 height 11
checkbox input "true"
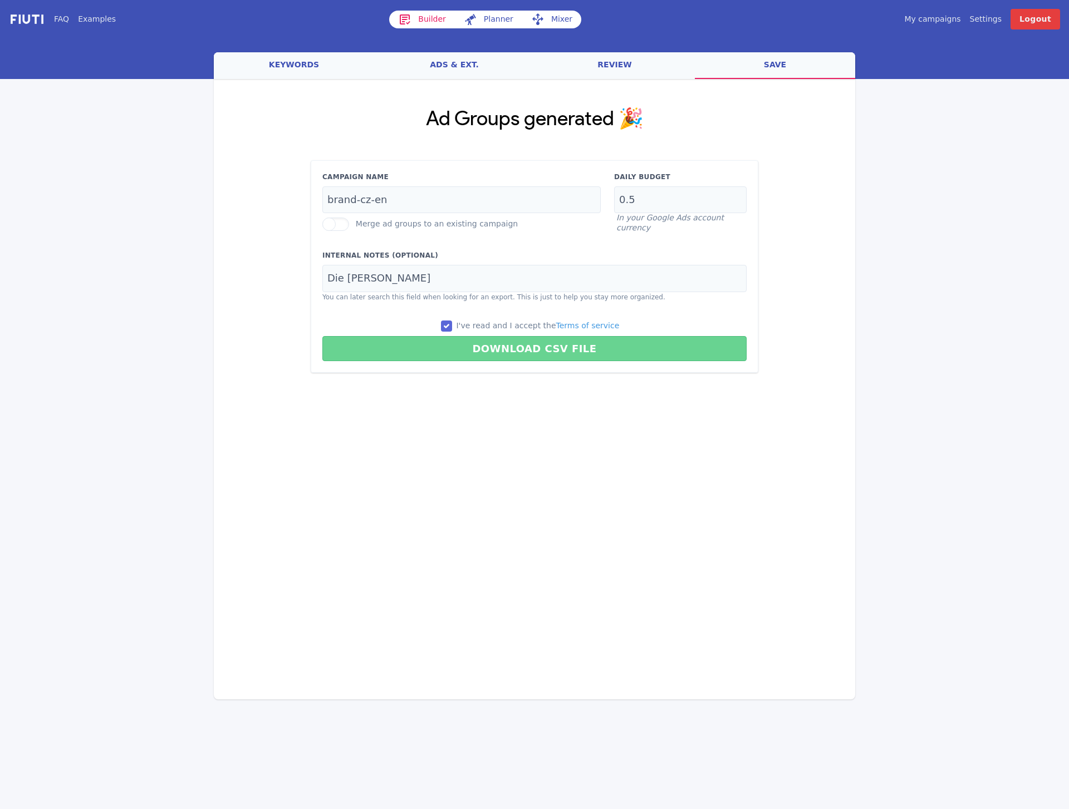
click at [475, 355] on button "Download CSV File" at bounding box center [534, 348] width 424 height 25
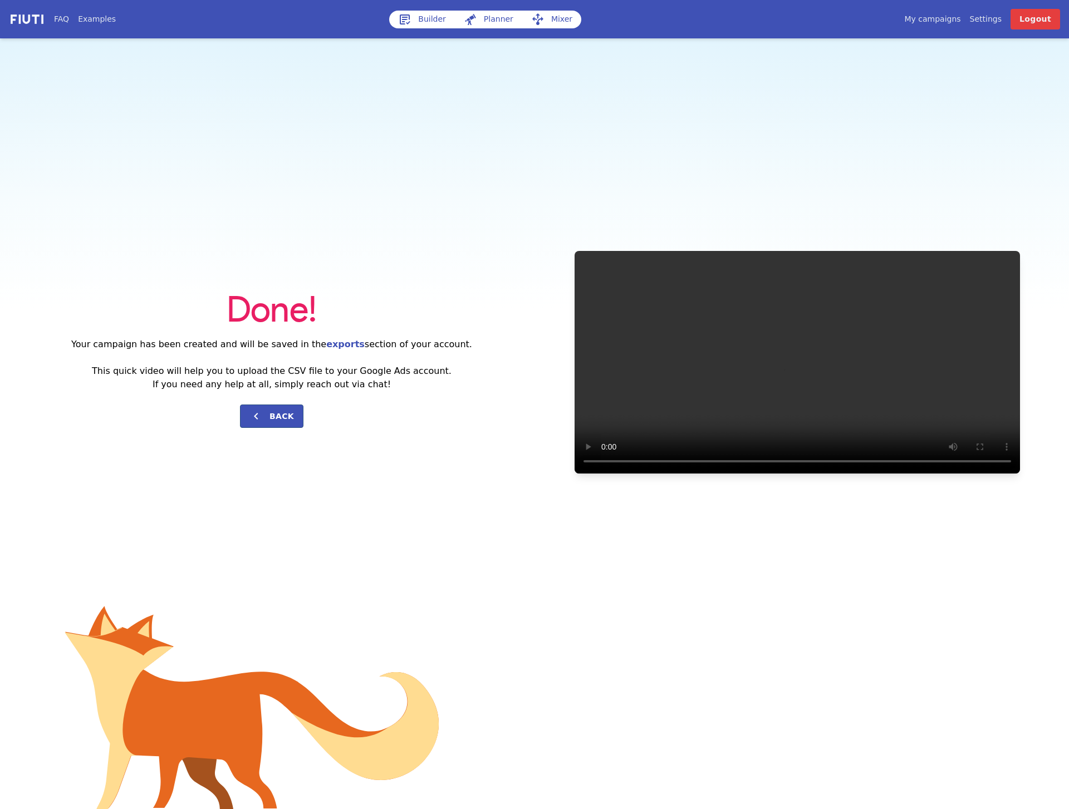
click at [677, 116] on div "Done! Your campaign has been created and will be saved in the exports section o…" at bounding box center [534, 361] width 1069 height 647
